Goal: Check status

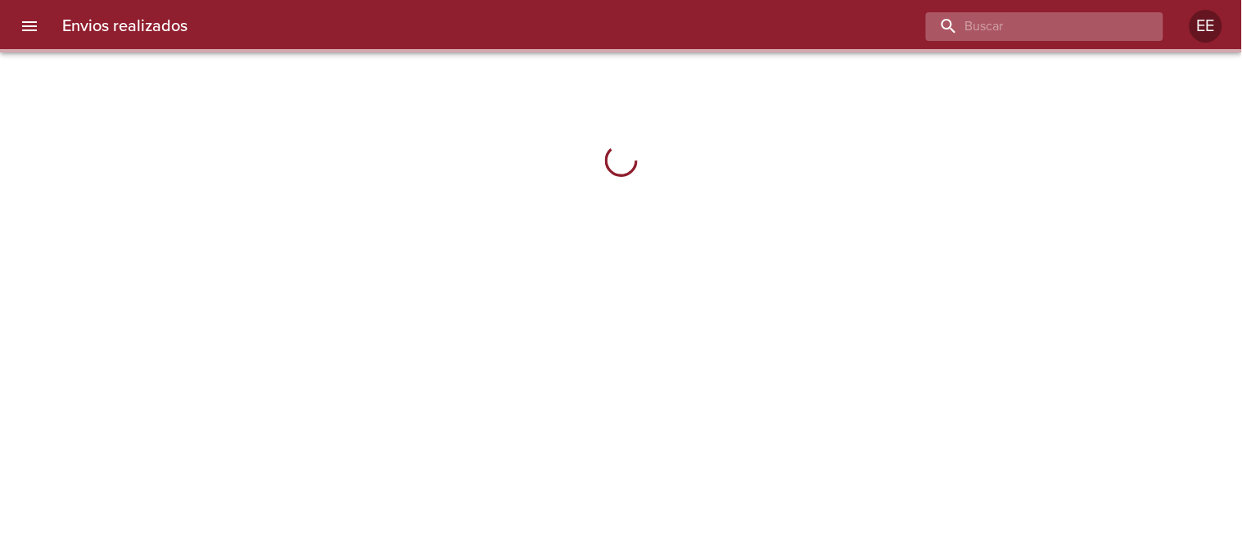
click at [1033, 22] on input "buscar" at bounding box center [1031, 26] width 210 height 29
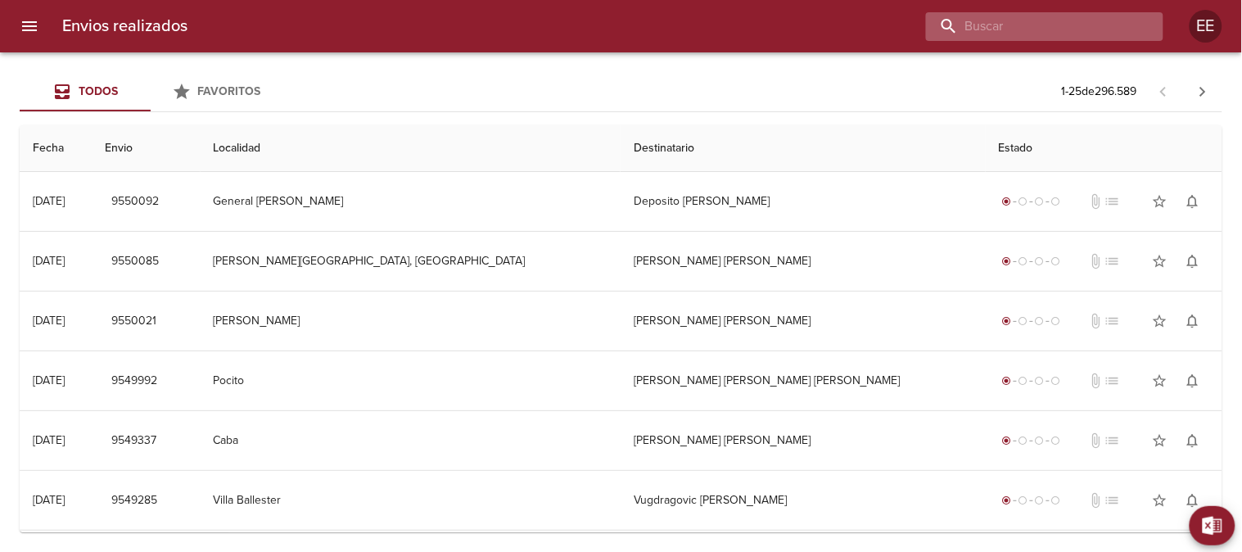
paste input "[PERSON_NAME] alcucero"
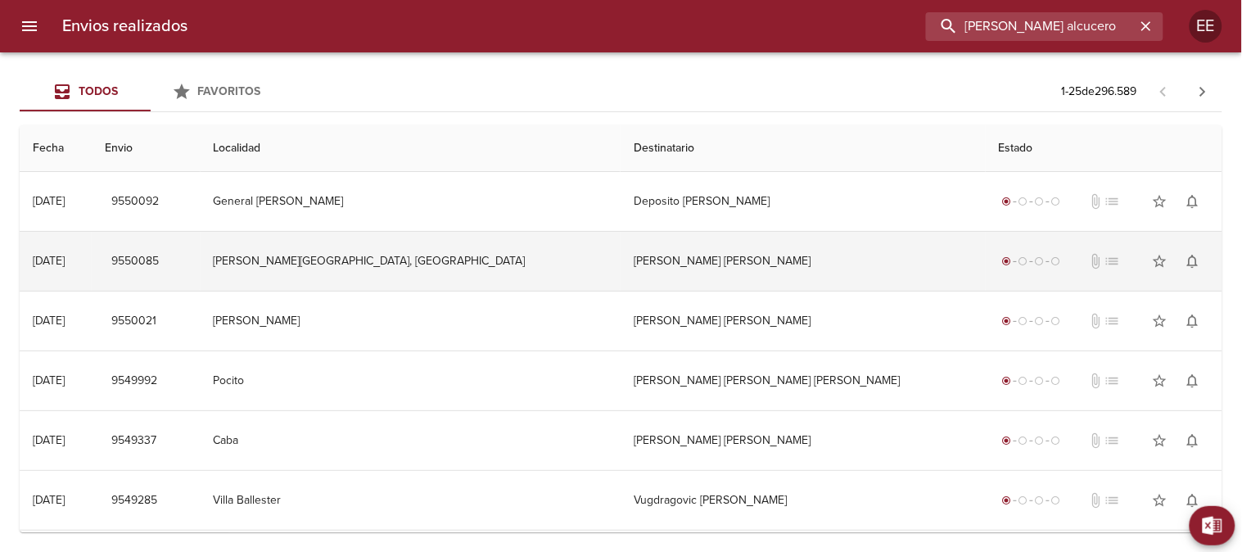
type input "[PERSON_NAME] alcucero"
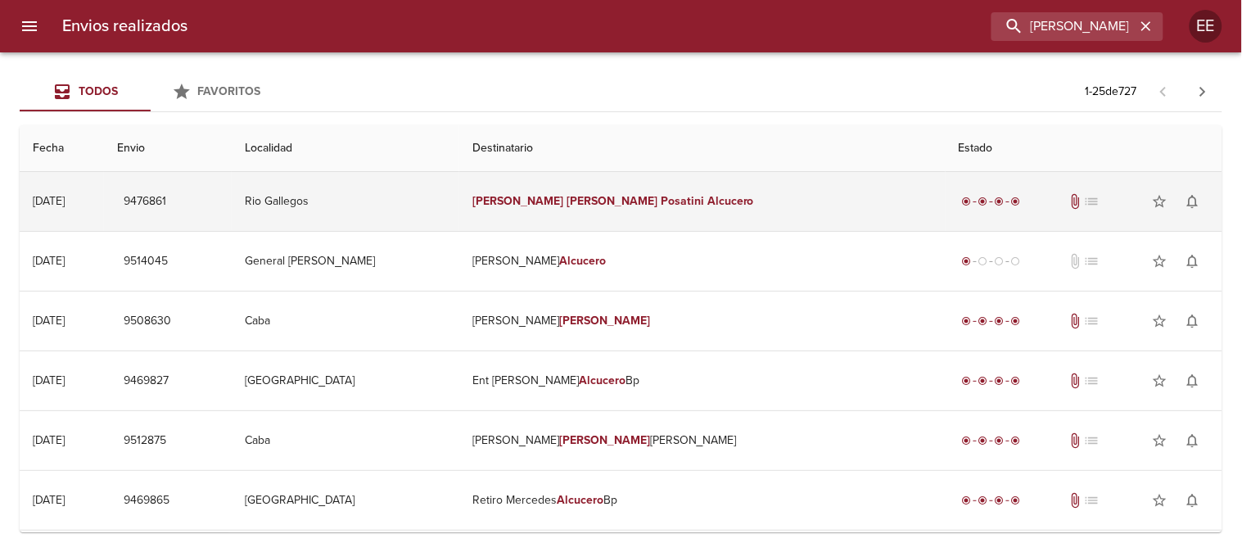
click at [607, 185] on td "[PERSON_NAME] Alcucero" at bounding box center [702, 201] width 486 height 59
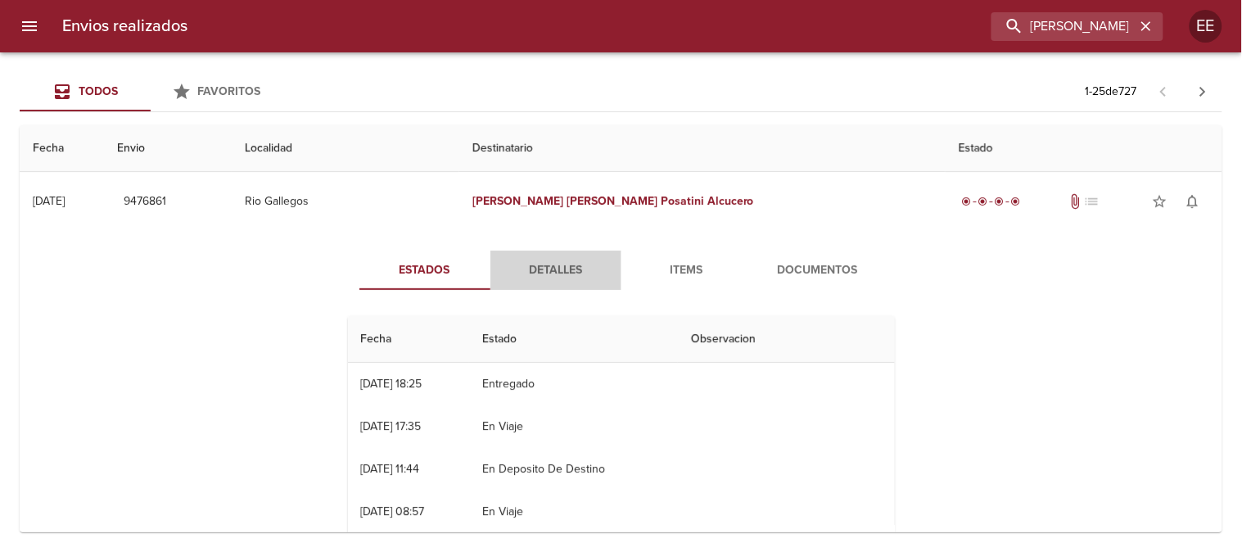
click at [544, 271] on span "Detalles" at bounding box center [555, 270] width 111 height 20
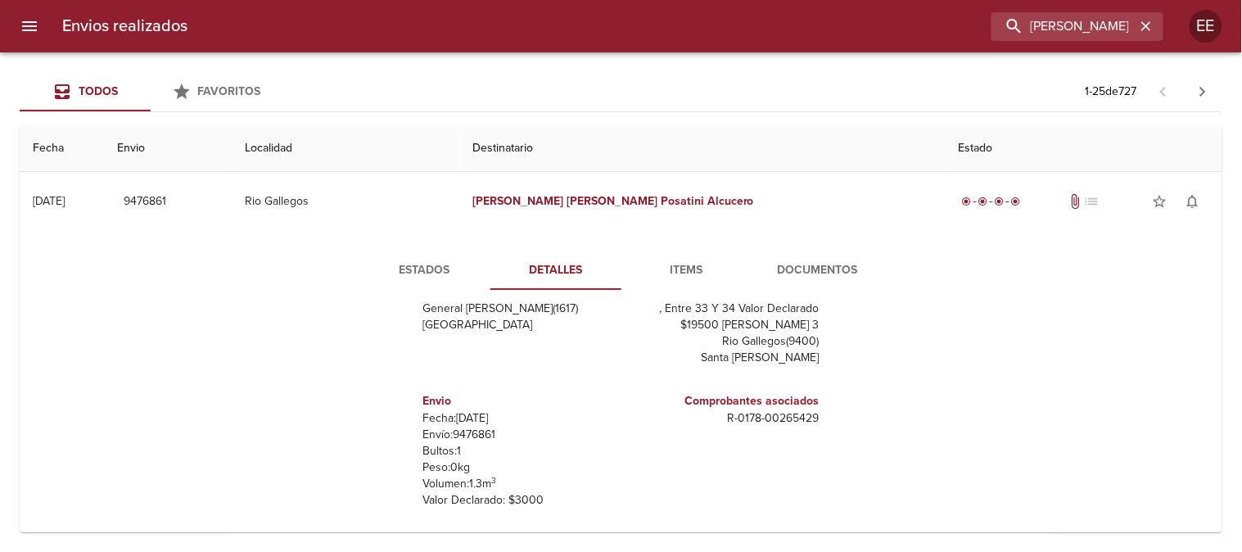
scroll to position [91, 0]
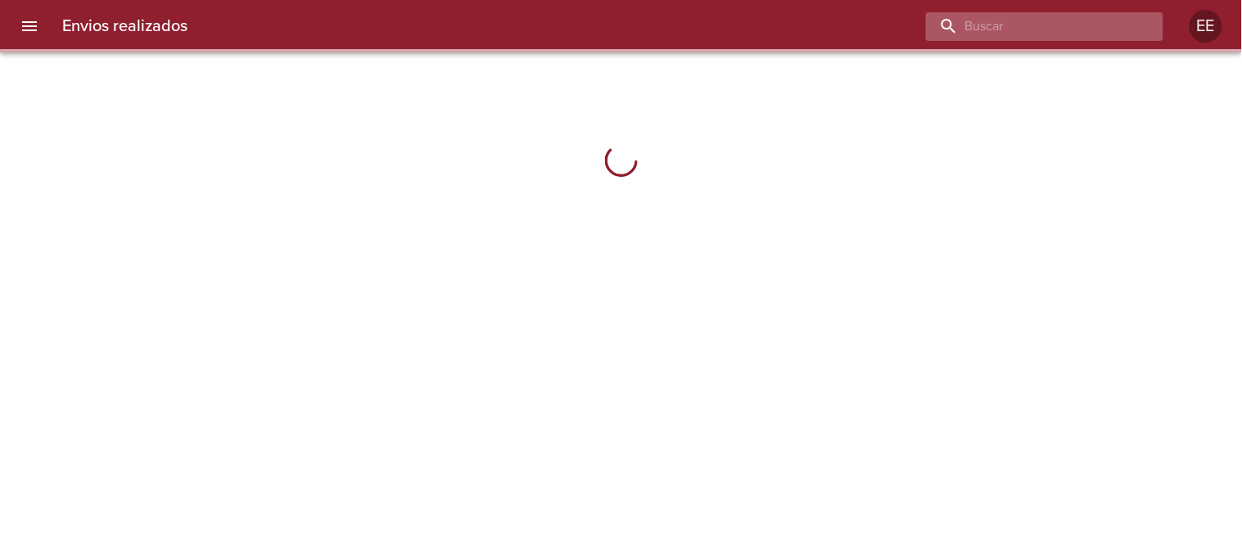
click at [1055, 14] on input "buscar" at bounding box center [1031, 26] width 210 height 29
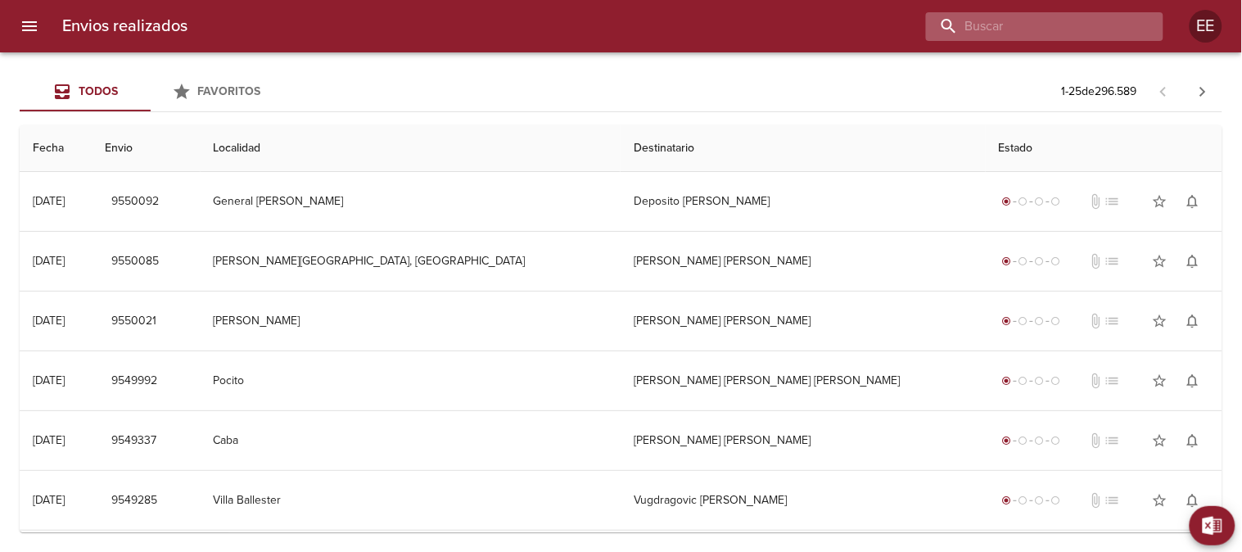
paste input "Alberto ariel Pelegrini"
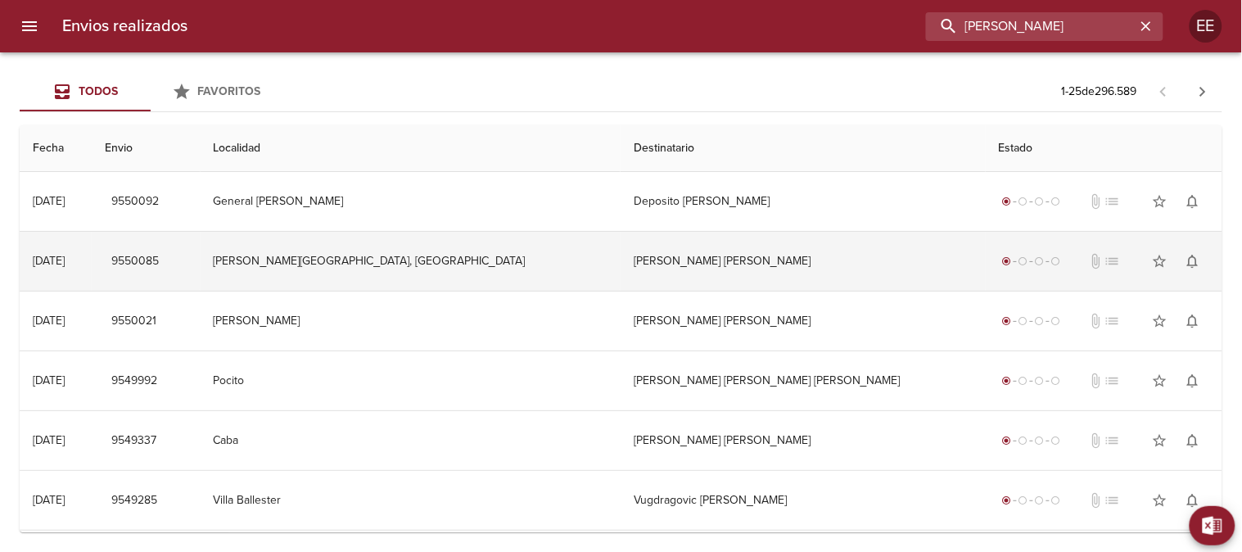
type input "Alberto ariel Pelegrini"
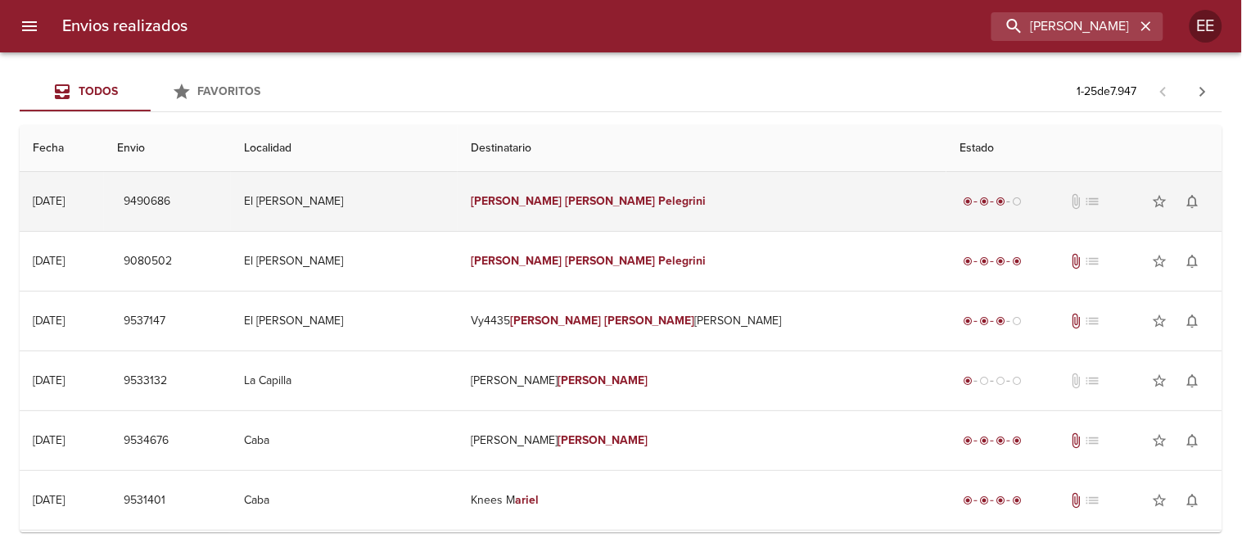
click at [601, 202] on em "Ariel" at bounding box center [610, 201] width 91 height 14
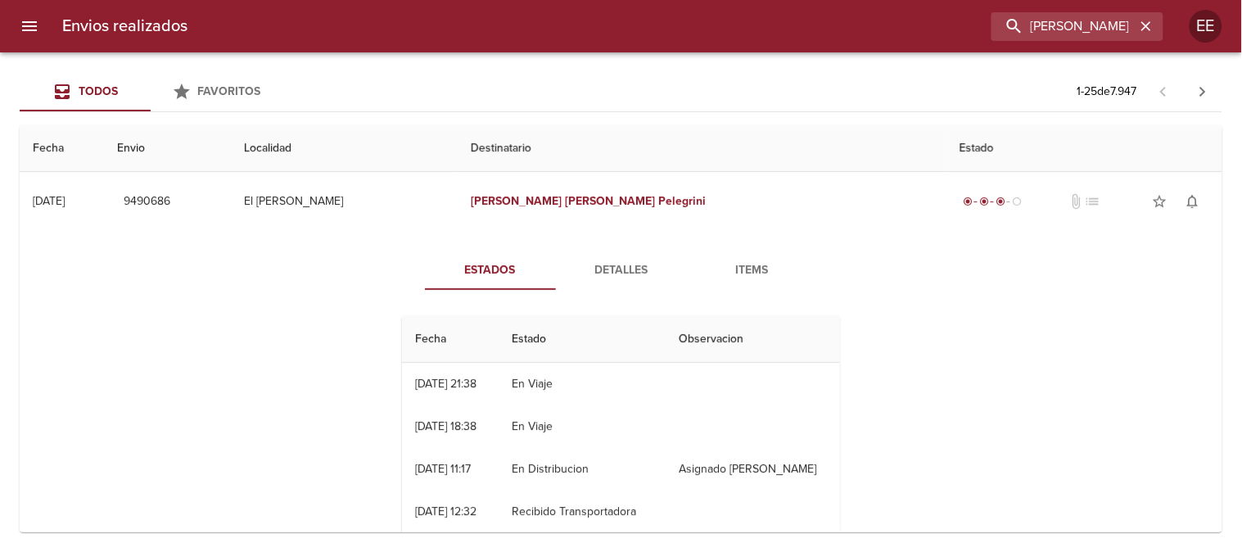
click at [622, 267] on span "Detalles" at bounding box center [621, 270] width 111 height 20
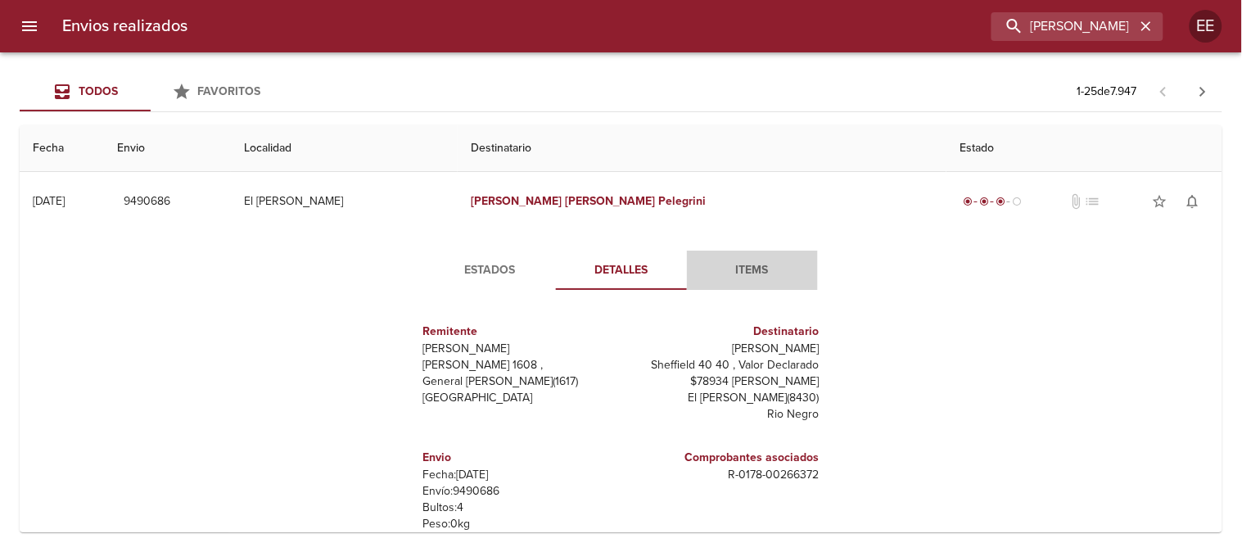
click at [735, 269] on span "Items" at bounding box center [752, 270] width 111 height 20
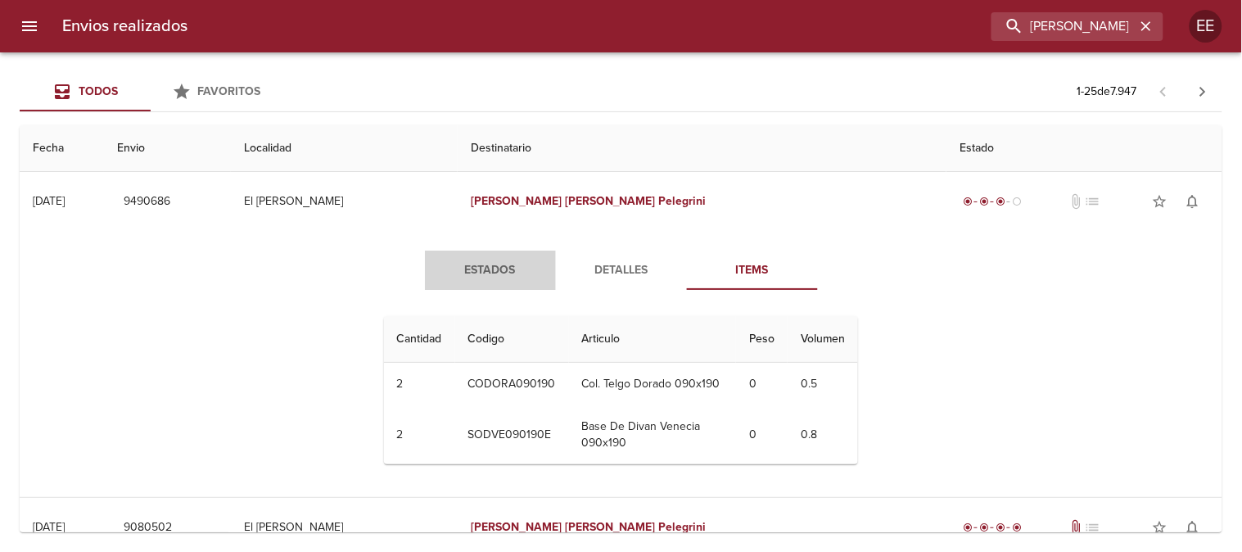
click at [465, 270] on span "Estados" at bounding box center [490, 270] width 111 height 20
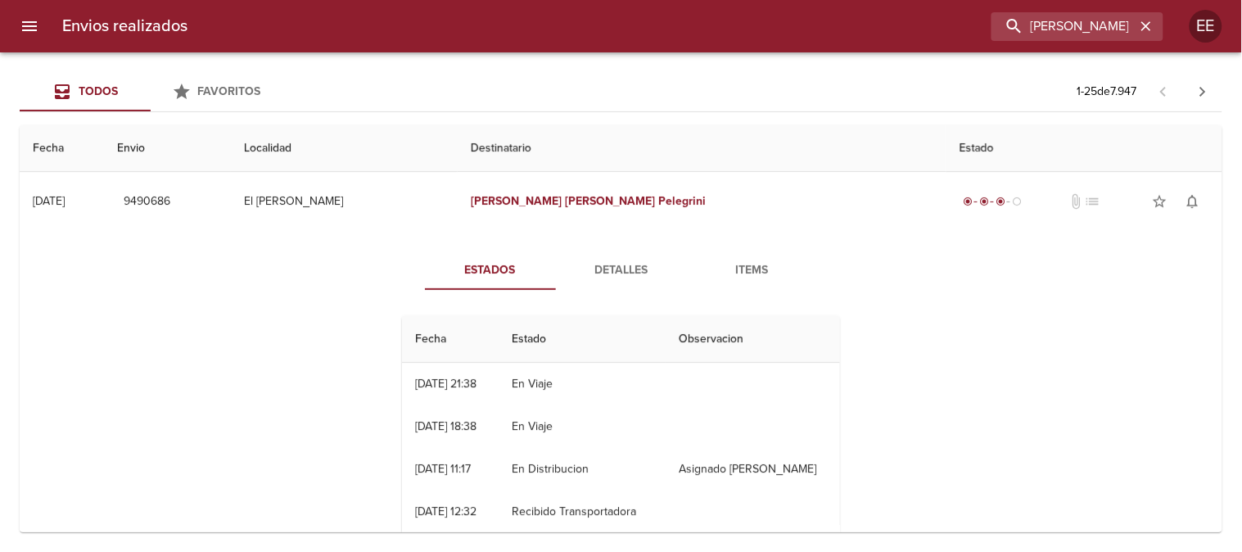
click at [609, 260] on span "Detalles" at bounding box center [621, 270] width 111 height 20
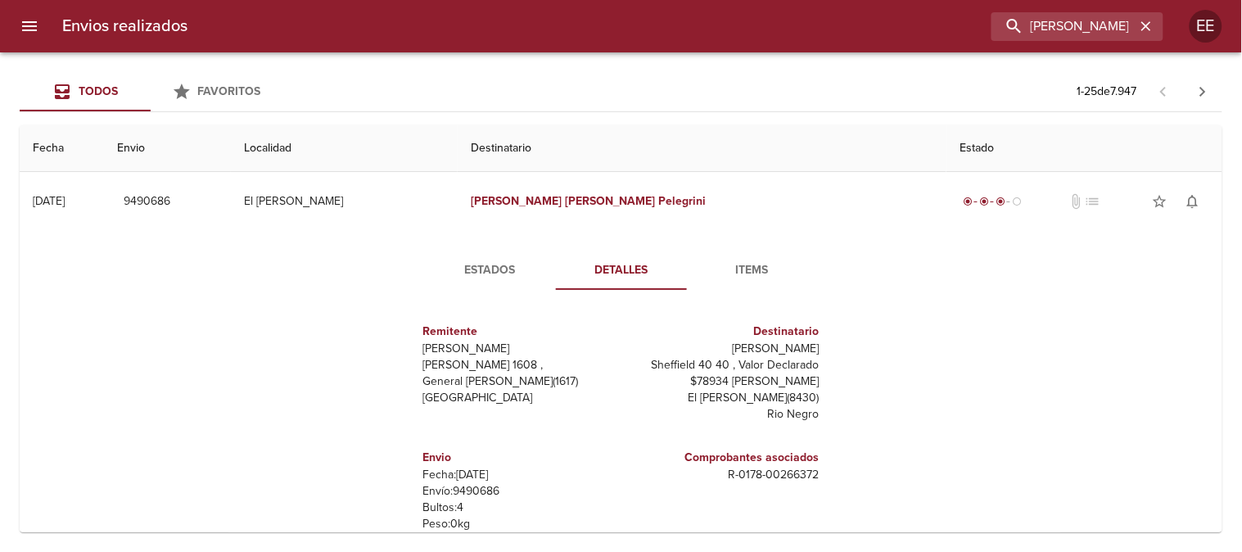
scroll to position [56, 0]
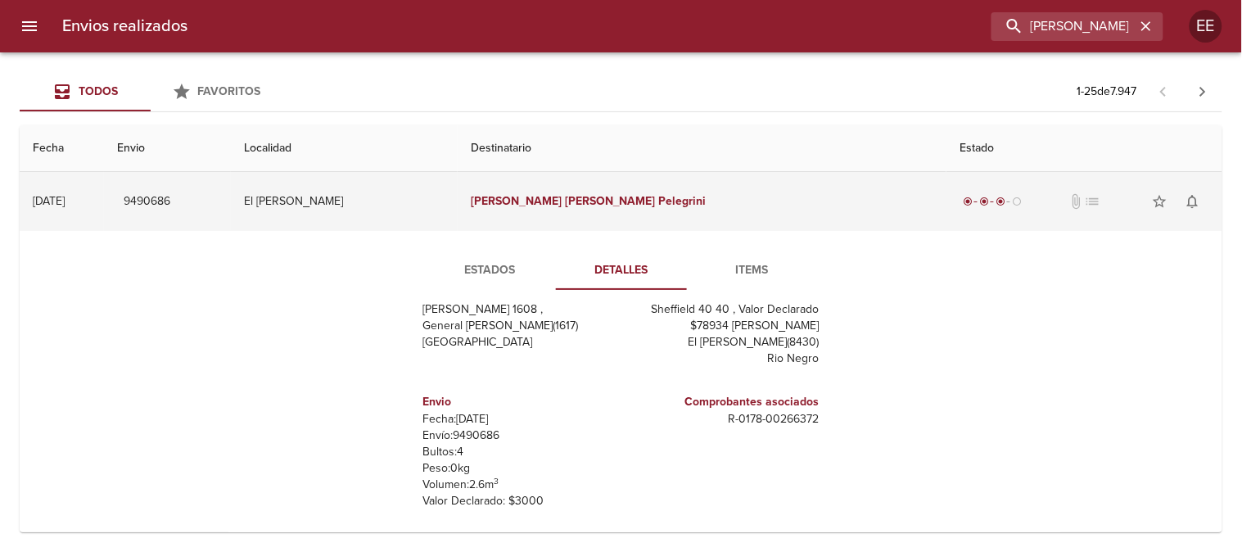
click at [562, 200] on em "Alberto" at bounding box center [516, 201] width 91 height 14
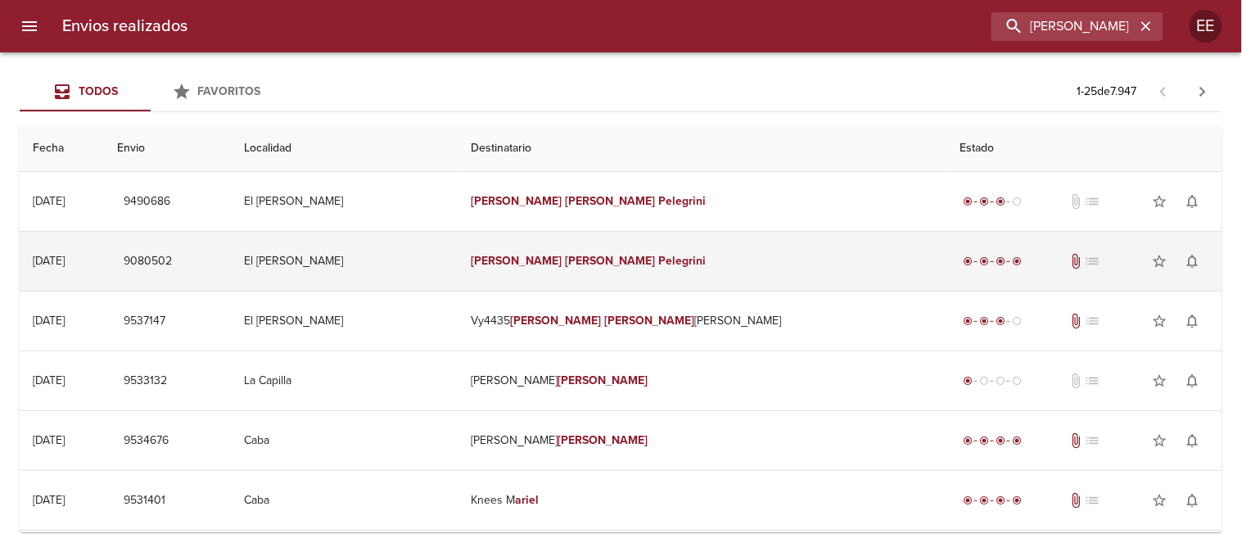
click at [562, 263] on em "Alberto" at bounding box center [516, 261] width 91 height 14
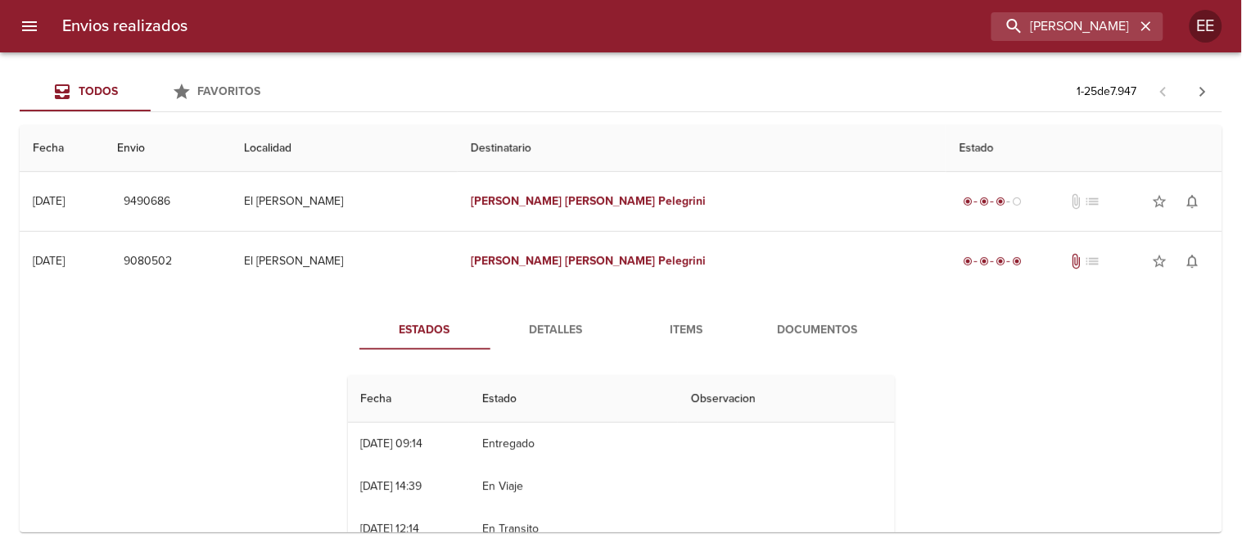
click at [550, 337] on span "Detalles" at bounding box center [555, 330] width 111 height 20
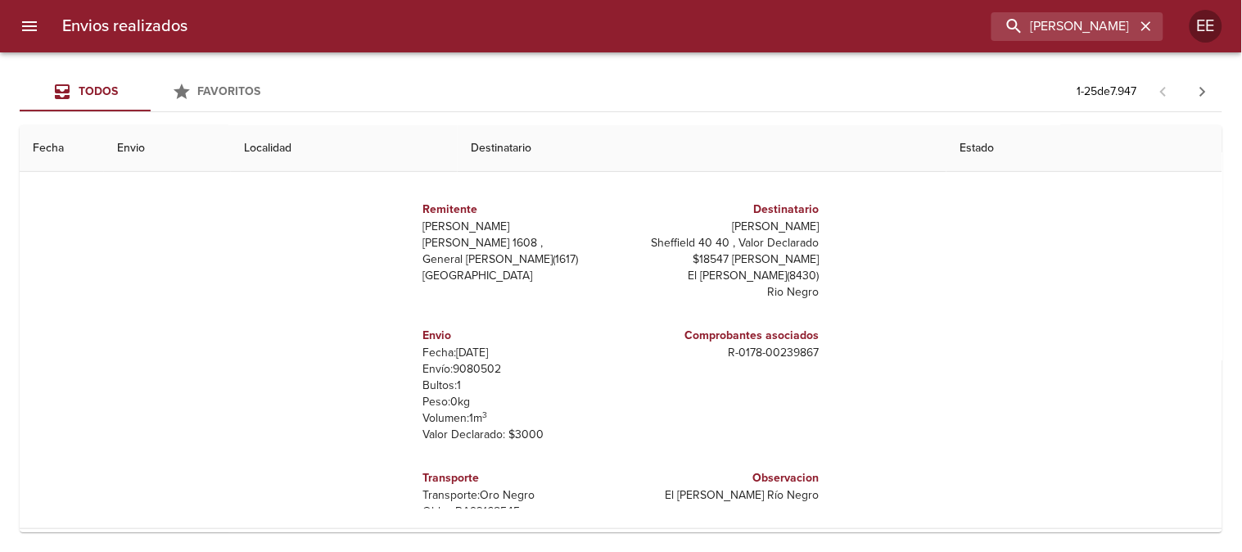
scroll to position [91, 0]
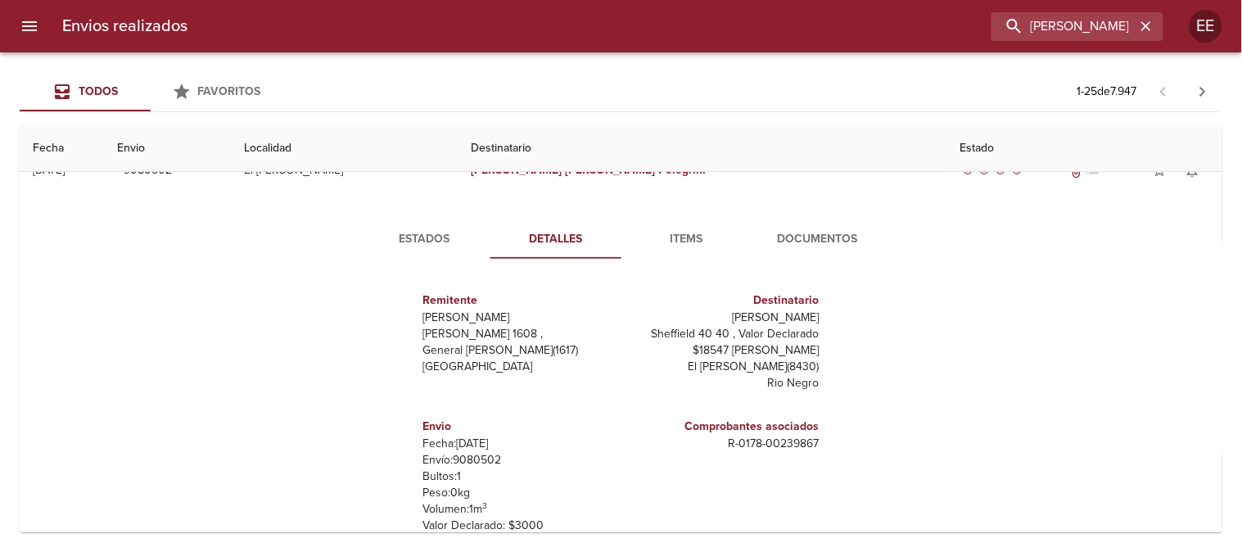
click at [666, 226] on button "Items" at bounding box center [686, 238] width 131 height 39
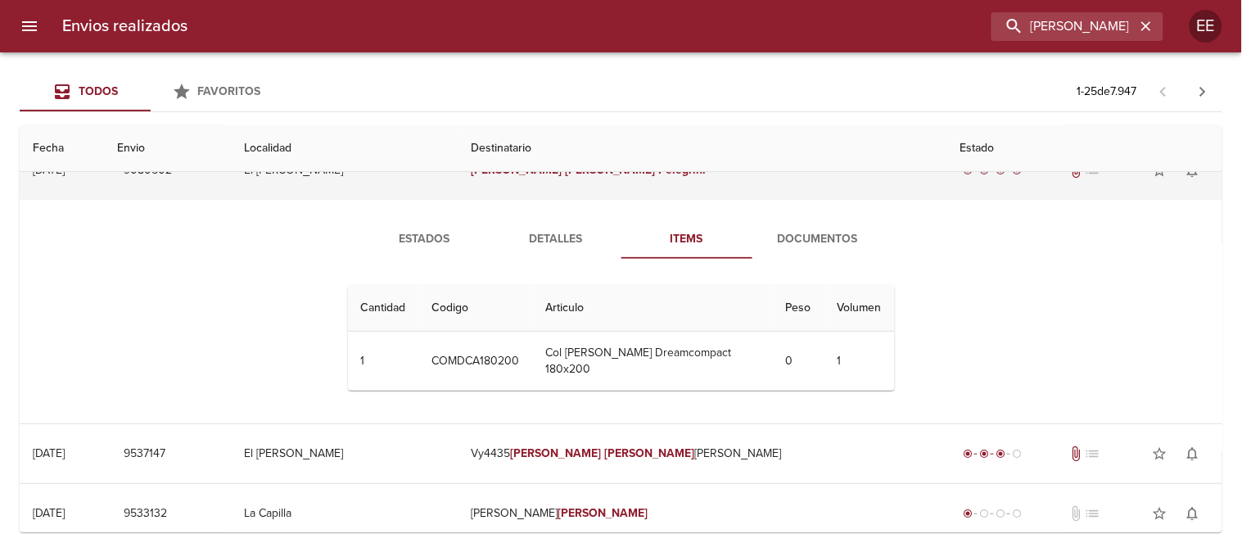
scroll to position [0, 0]
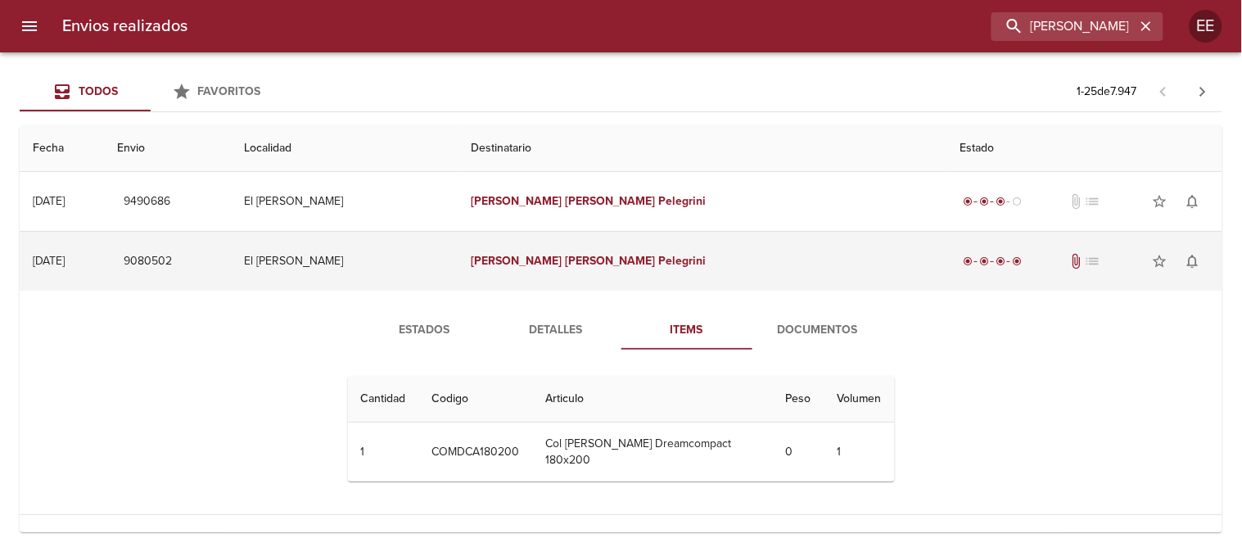
click at [562, 260] on em "Alberto" at bounding box center [516, 261] width 91 height 14
